Goal: Information Seeking & Learning: Find specific fact

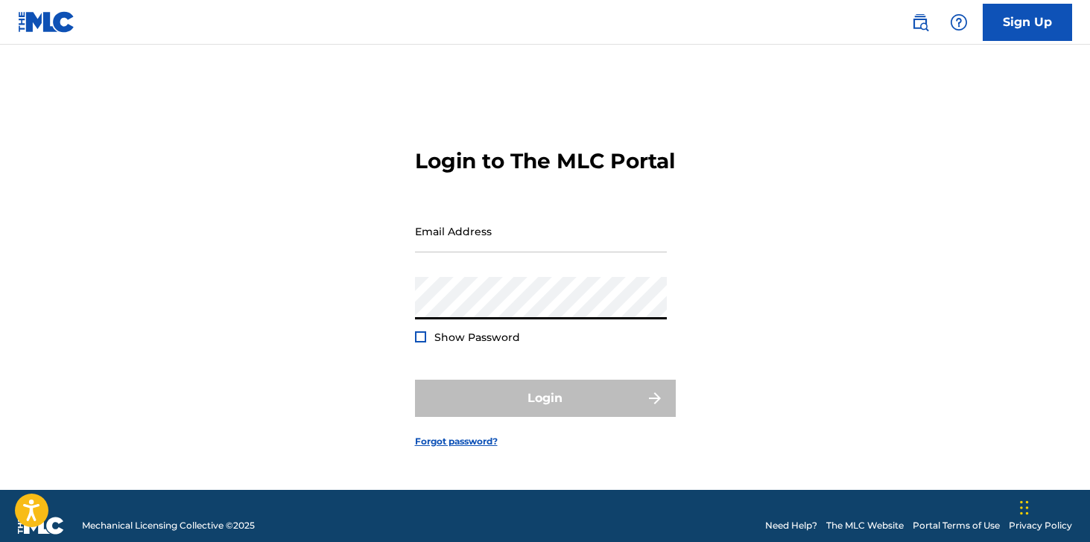
type input "[PERSON_NAME][EMAIL_ADDRESS][DOMAIN_NAME]"
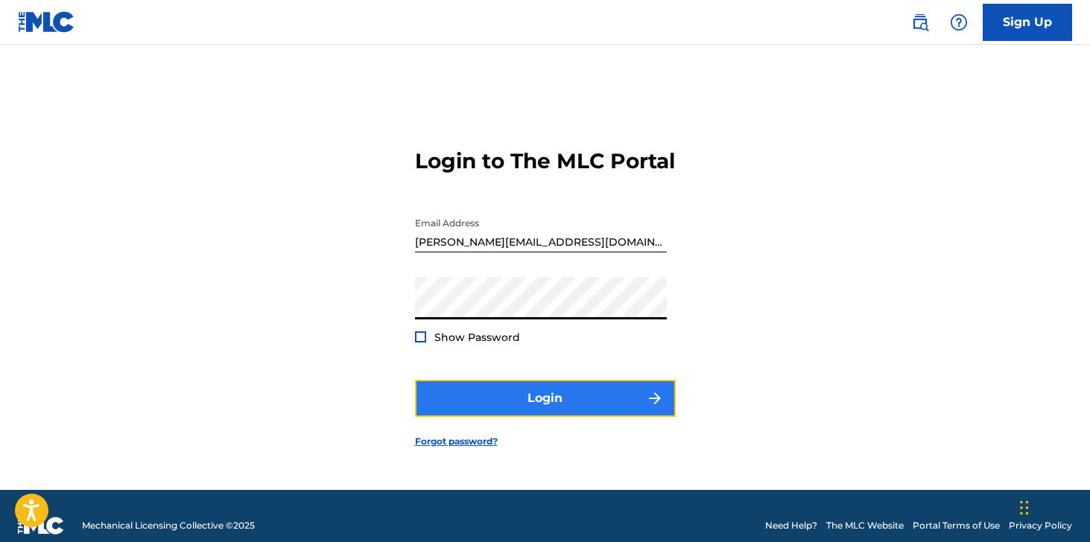
click at [453, 394] on button "Login" at bounding box center [545, 398] width 261 height 37
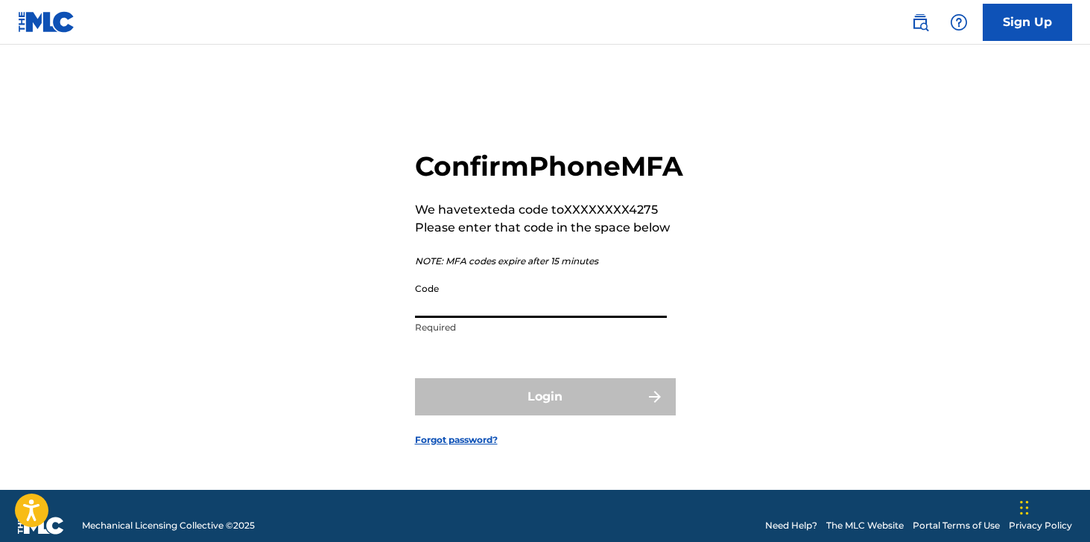
click at [457, 313] on input "Code" at bounding box center [541, 297] width 252 height 42
paste input "836842"
type input "836842"
click at [415, 379] on button "Login" at bounding box center [545, 397] width 261 height 37
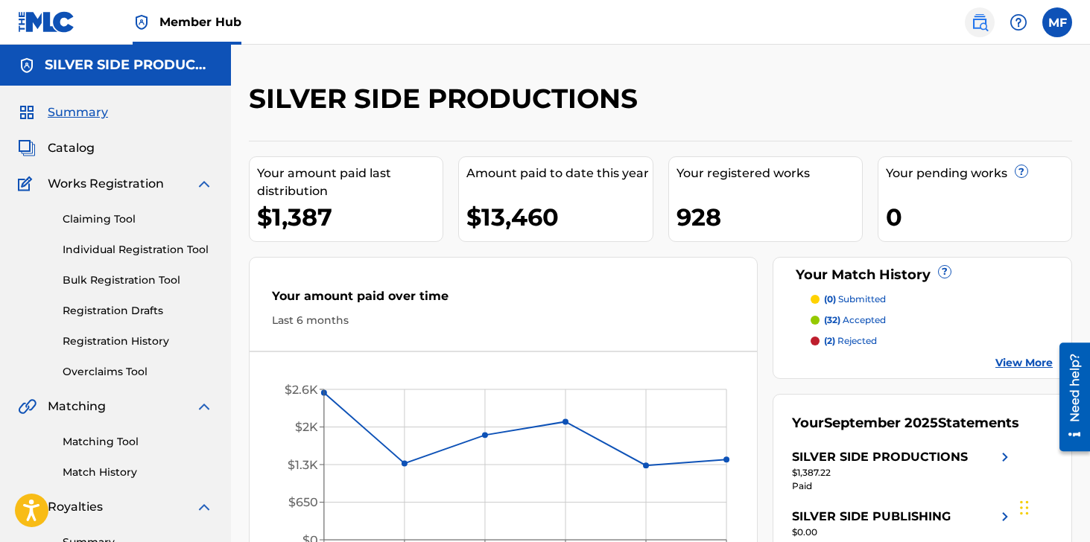
click at [984, 19] on img at bounding box center [980, 22] width 18 height 18
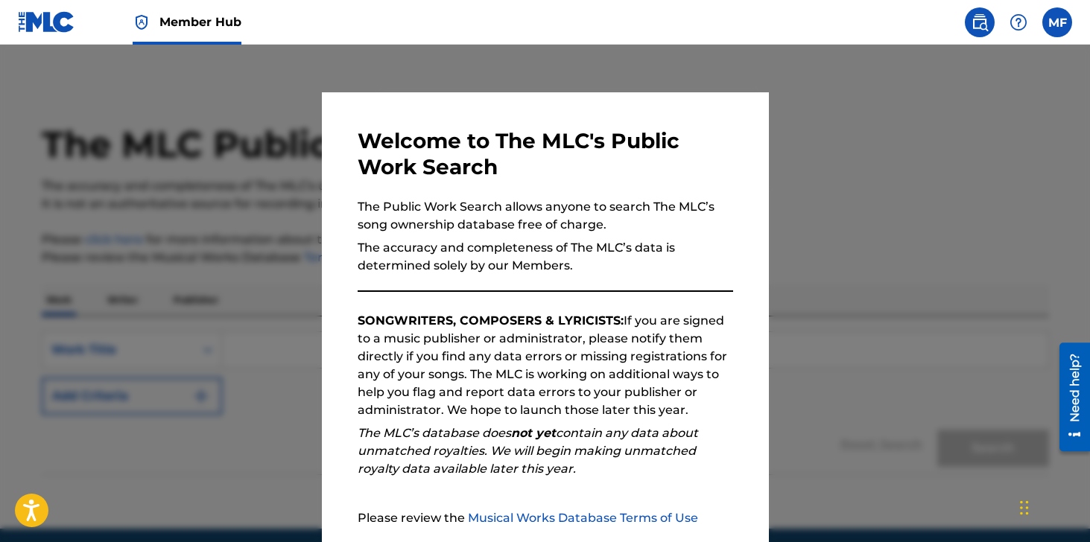
scroll to position [139, 0]
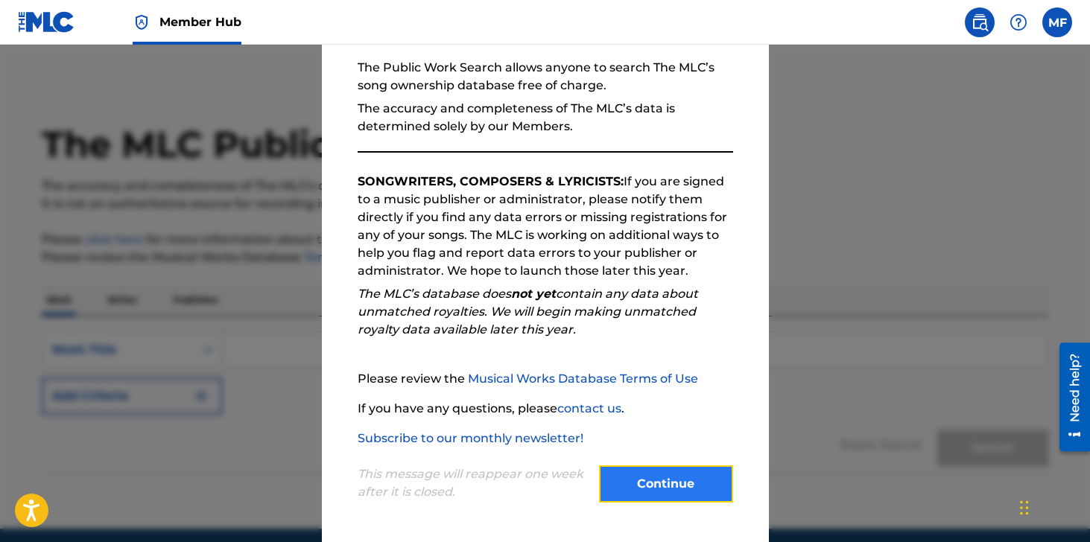
click at [668, 491] on button "Continue" at bounding box center [666, 484] width 134 height 37
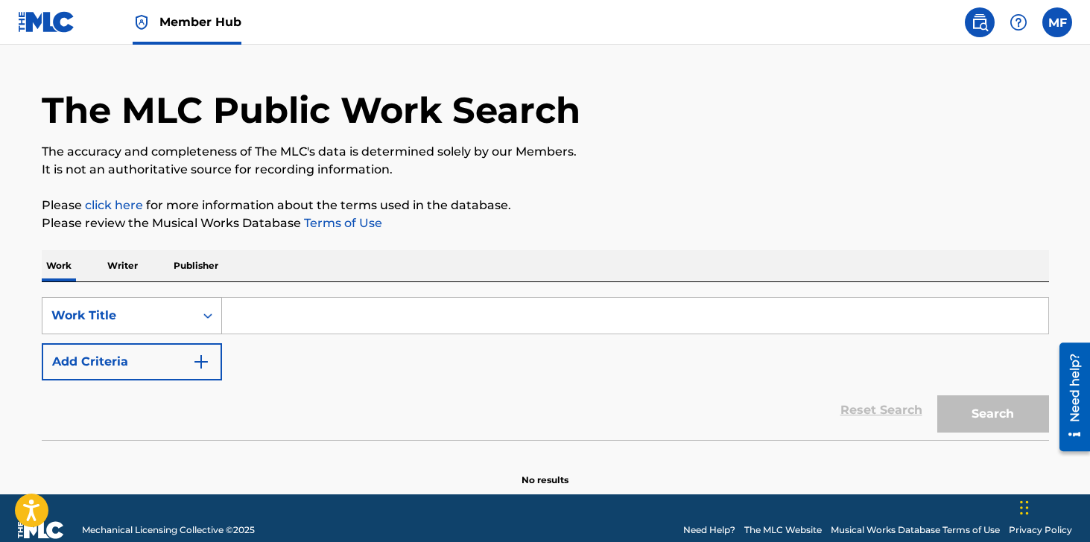
click at [98, 335] on div "Work Title" at bounding box center [132, 315] width 180 height 37
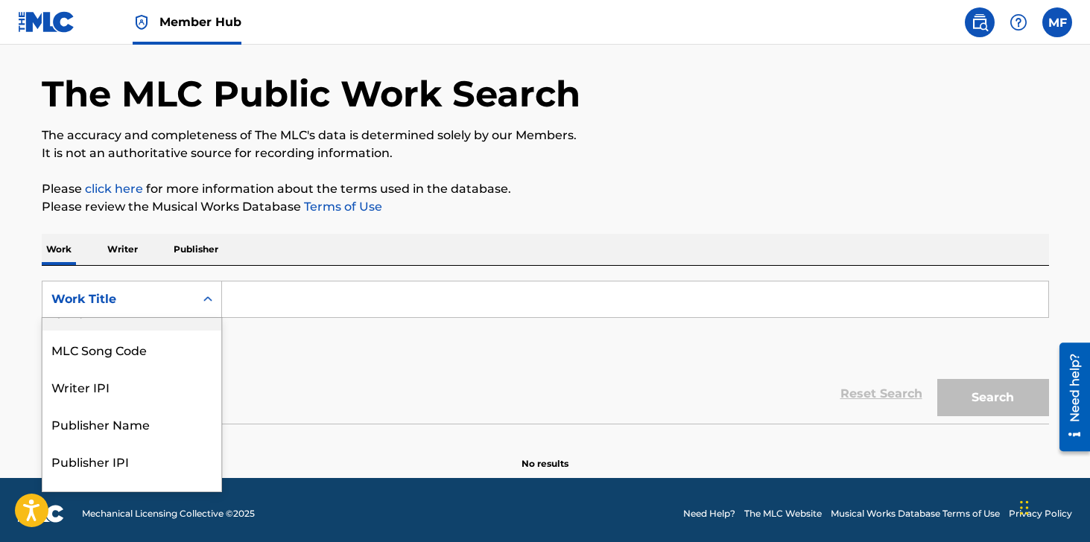
scroll to position [0, 0]
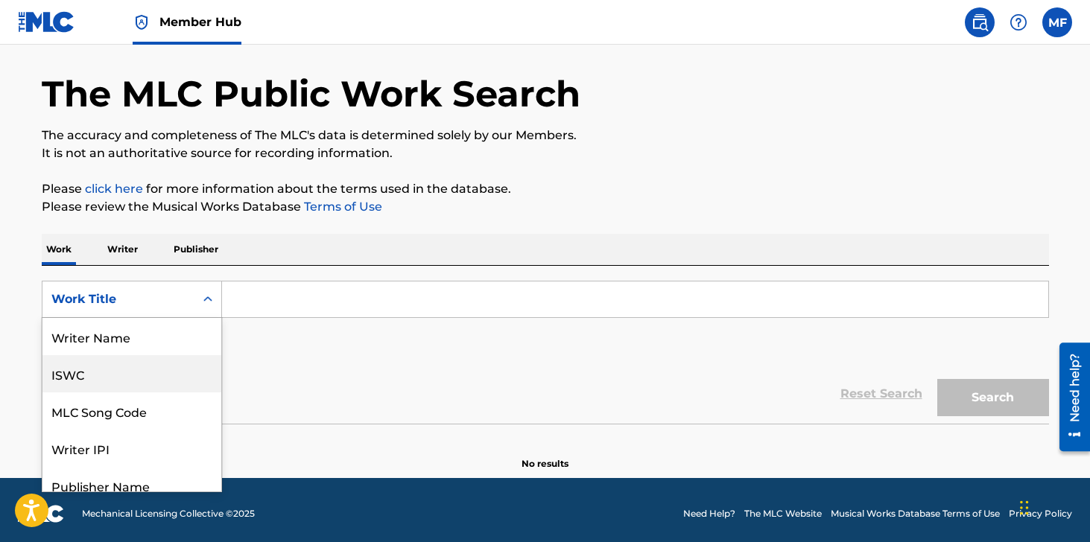
click at [107, 370] on div "ISWC" at bounding box center [131, 373] width 179 height 37
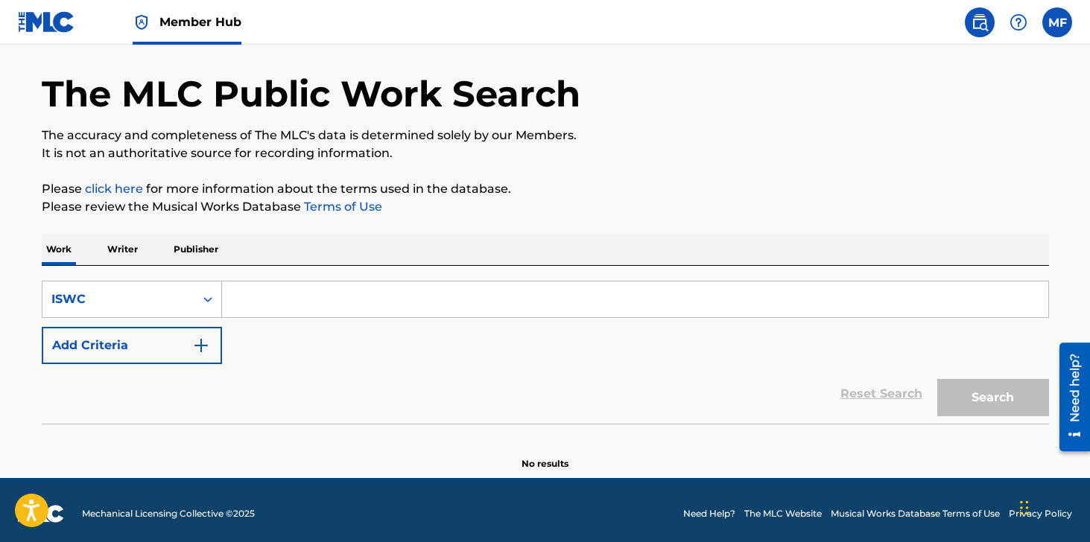
click at [256, 295] on input "Search Form" at bounding box center [635, 300] width 826 height 36
paste input "836842"
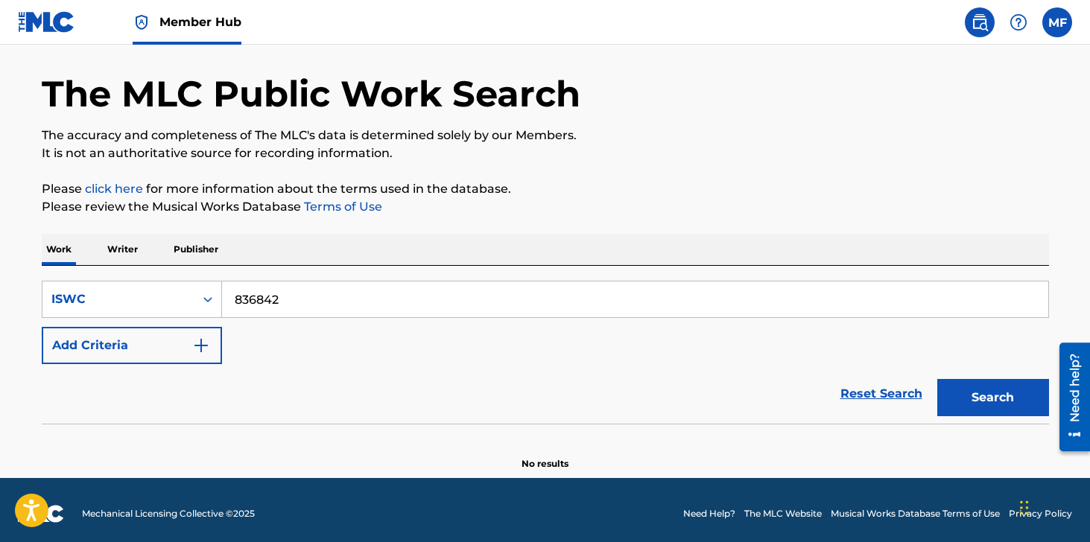
click at [256, 294] on input "836842" at bounding box center [635, 300] width 826 height 36
paste input "T911060219"
type input "T9110602192"
click at [937, 379] on button "Search" at bounding box center [993, 397] width 112 height 37
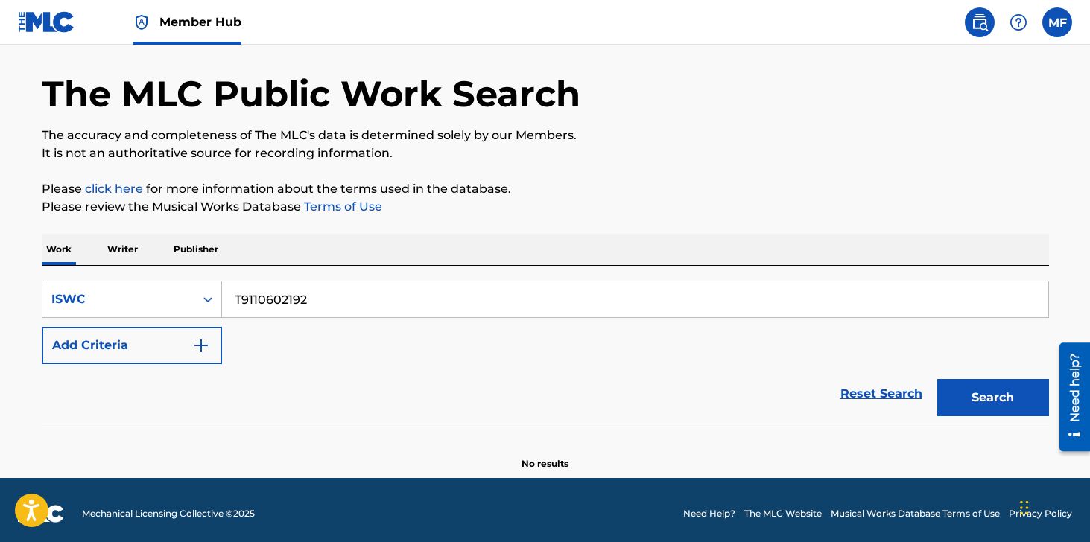
click at [110, 276] on div "SearchWithCriteriac2ec21ec-fa1b-4011-96ca-394a8e4d03e4 ISWC T9110602192 Add Cri…" at bounding box center [545, 345] width 1007 height 158
click at [103, 297] on div "ISWC" at bounding box center [118, 300] width 134 height 18
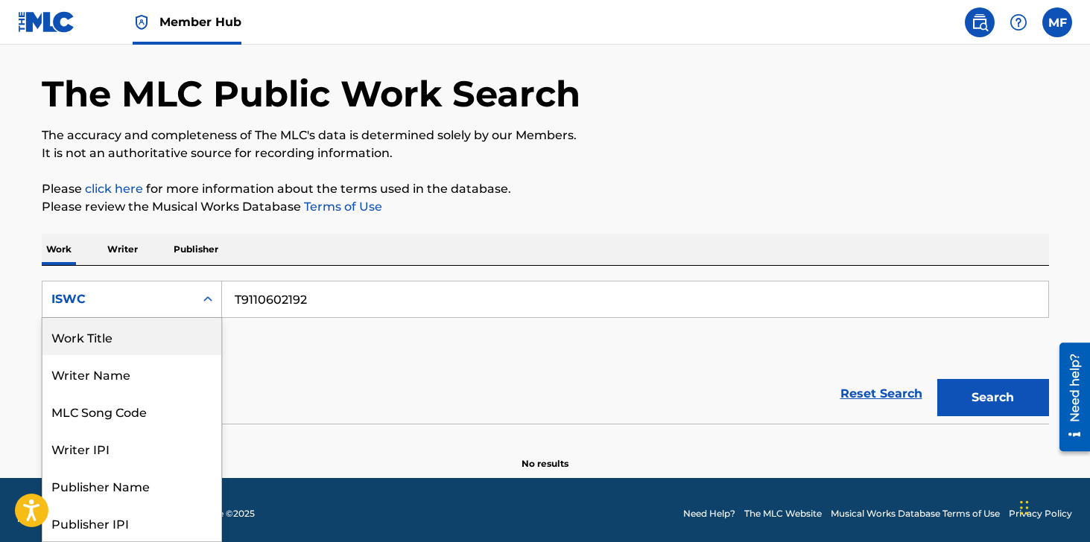
click at [109, 343] on div "Work Title" at bounding box center [131, 336] width 179 height 37
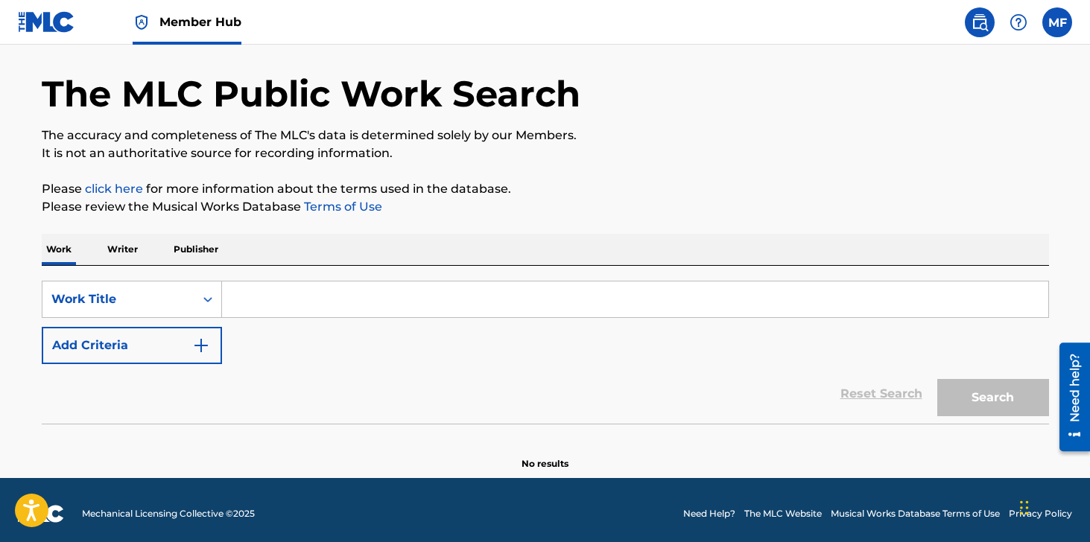
click at [221, 279] on div "SearchWithCriteria16516c53-08b5-41e3-8e2b-83a8e937f467 Work Title Add Criteria …" at bounding box center [545, 345] width 1007 height 158
click at [265, 293] on input "Search Form" at bounding box center [635, 300] width 826 height 36
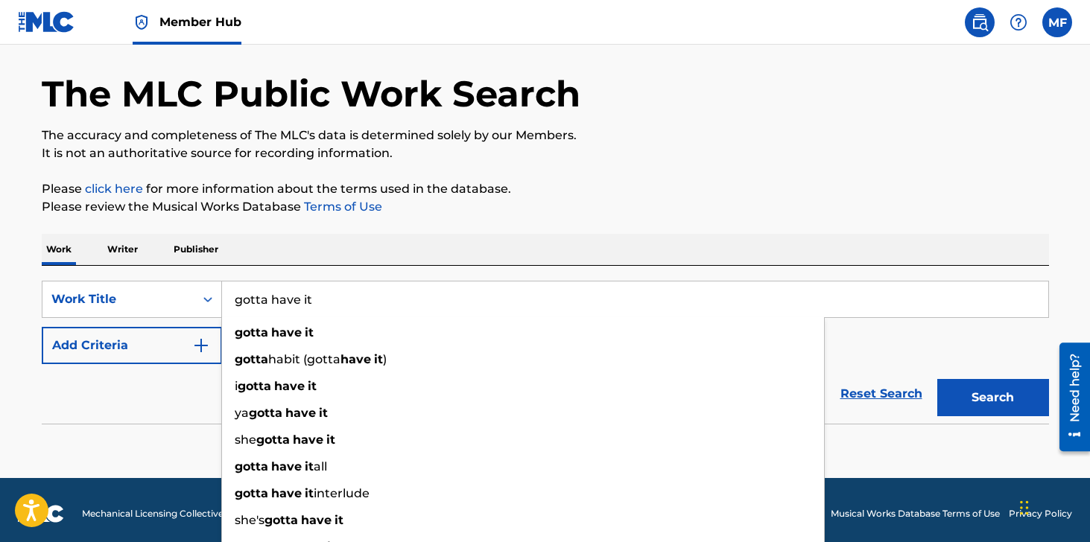
click at [304, 297] on input "gotta have it" at bounding box center [635, 300] width 826 height 36
type input "gotta have you"
click at [937, 379] on button "Search" at bounding box center [993, 397] width 112 height 37
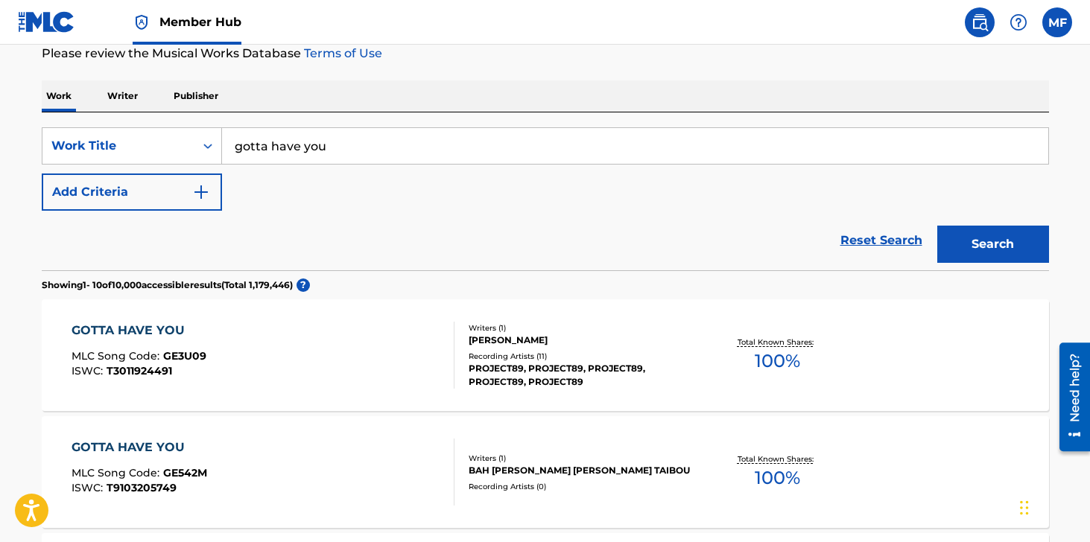
scroll to position [129, 0]
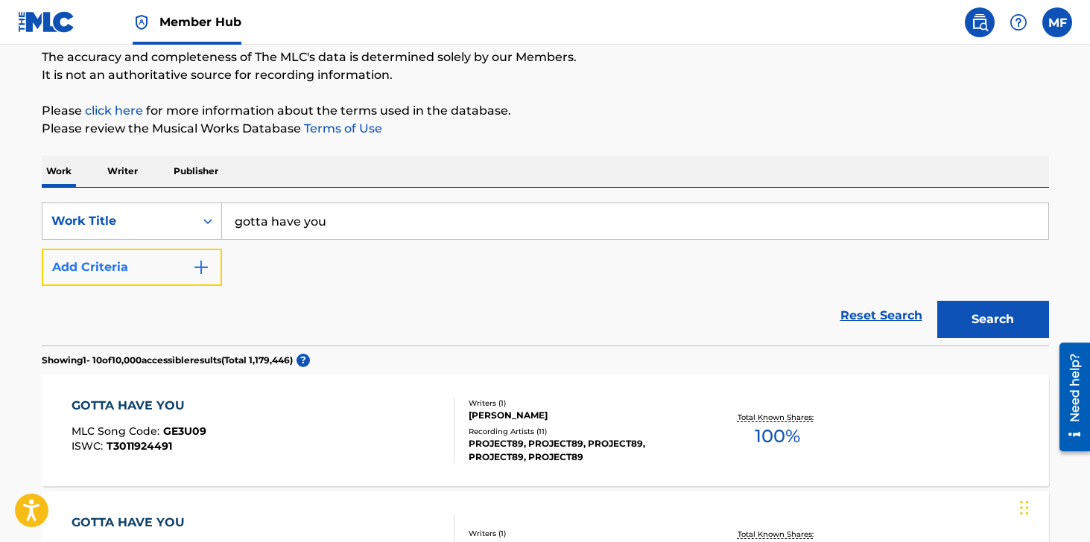
click at [161, 280] on button "Add Criteria" at bounding box center [132, 267] width 180 height 37
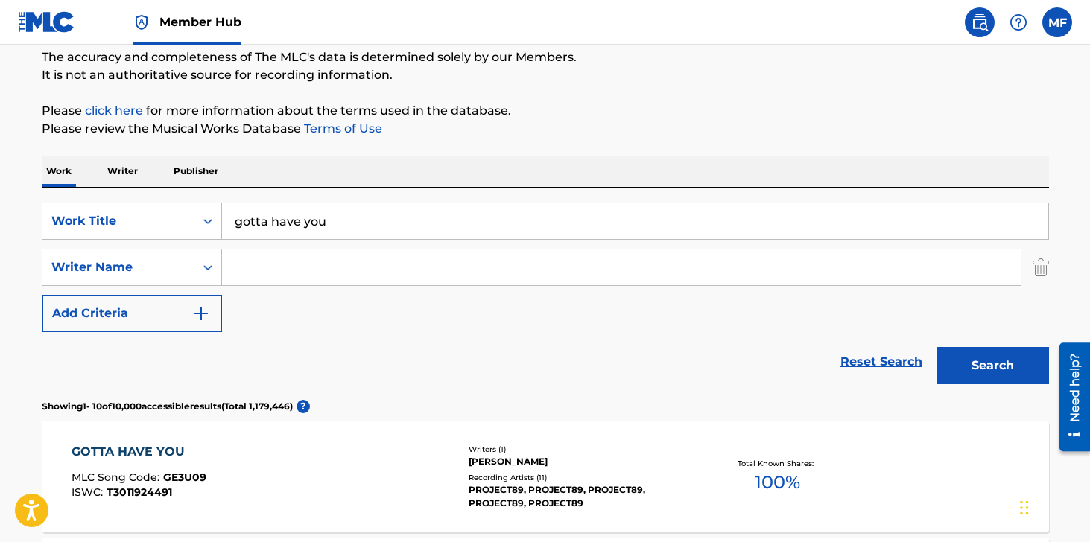
click at [270, 271] on input "Search Form" at bounding box center [621, 268] width 799 height 36
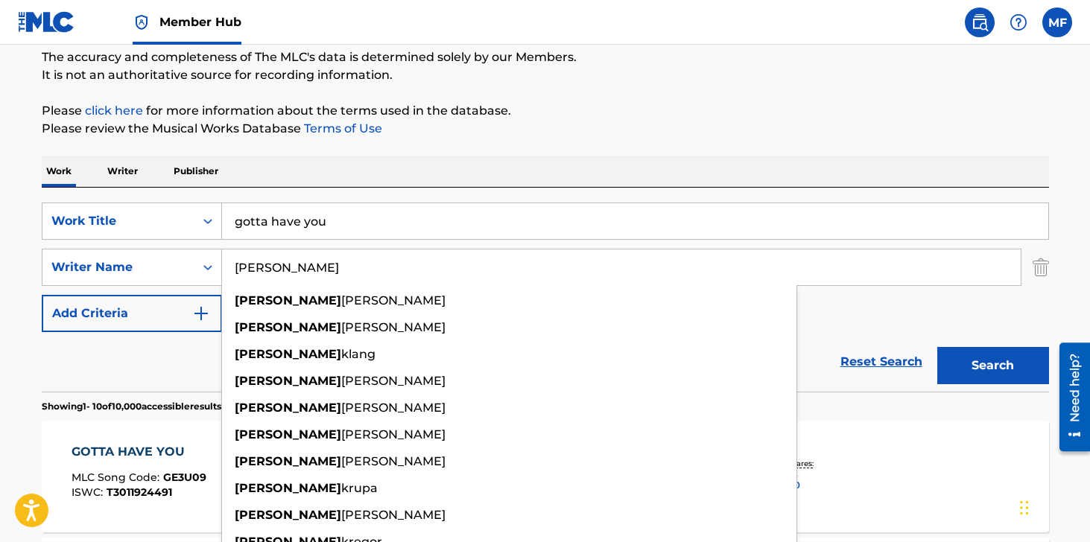
type input "[PERSON_NAME]"
click at [937, 347] on button "Search" at bounding box center [993, 365] width 112 height 37
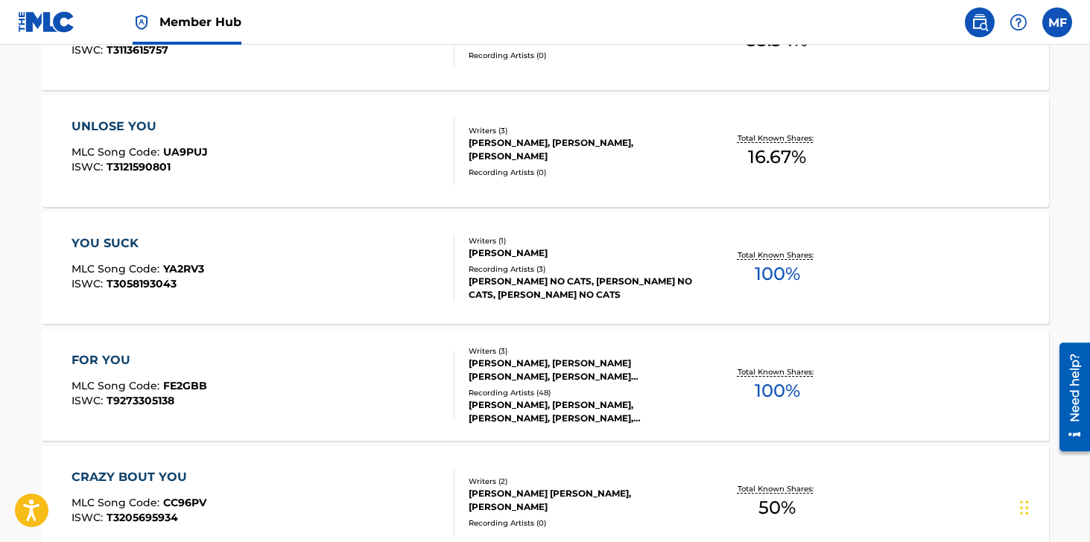
scroll to position [1328, 0]
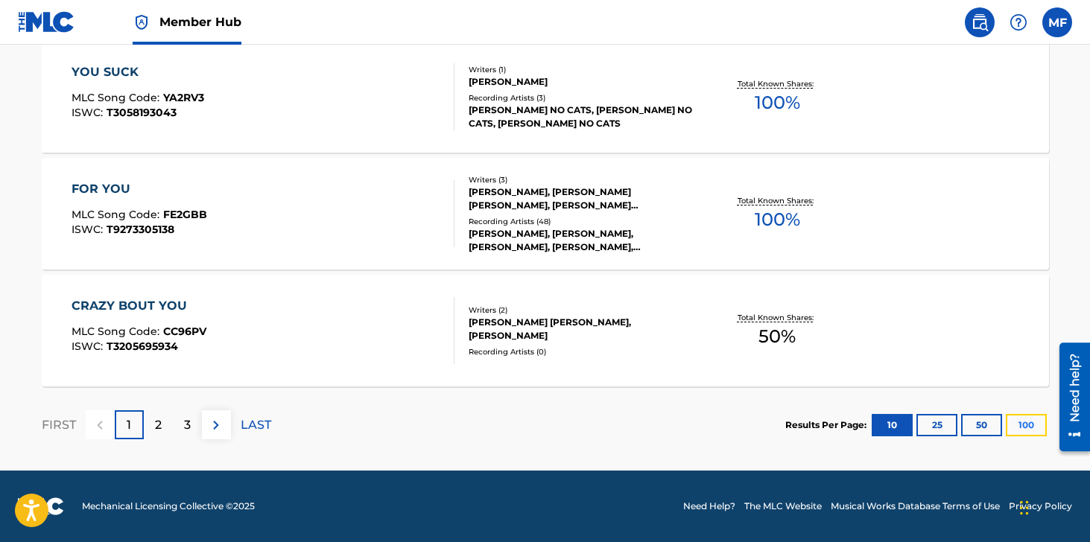
click at [1025, 426] on button "100" at bounding box center [1026, 425] width 41 height 22
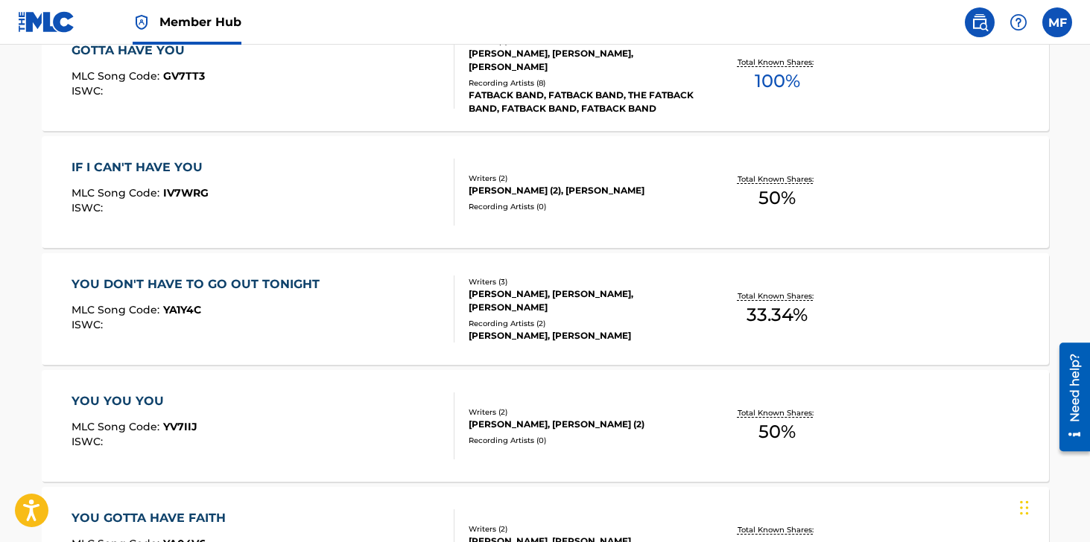
scroll to position [251, 0]
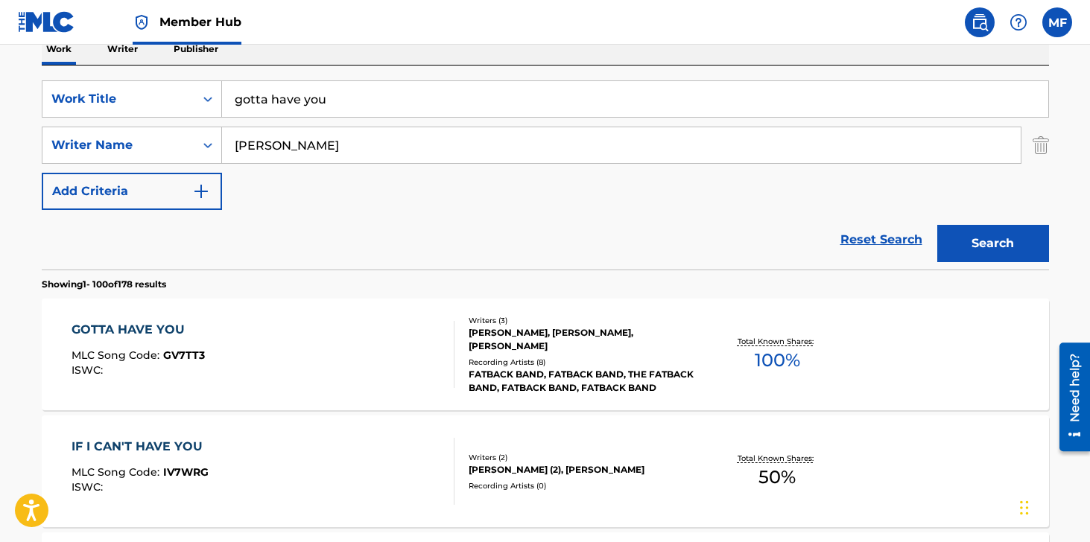
click at [339, 354] on div "GOTTA HAVE YOU MLC Song Code : GV7TT3 ISWC :" at bounding box center [263, 354] width 383 height 67
